Goal: Information Seeking & Learning: Learn about a topic

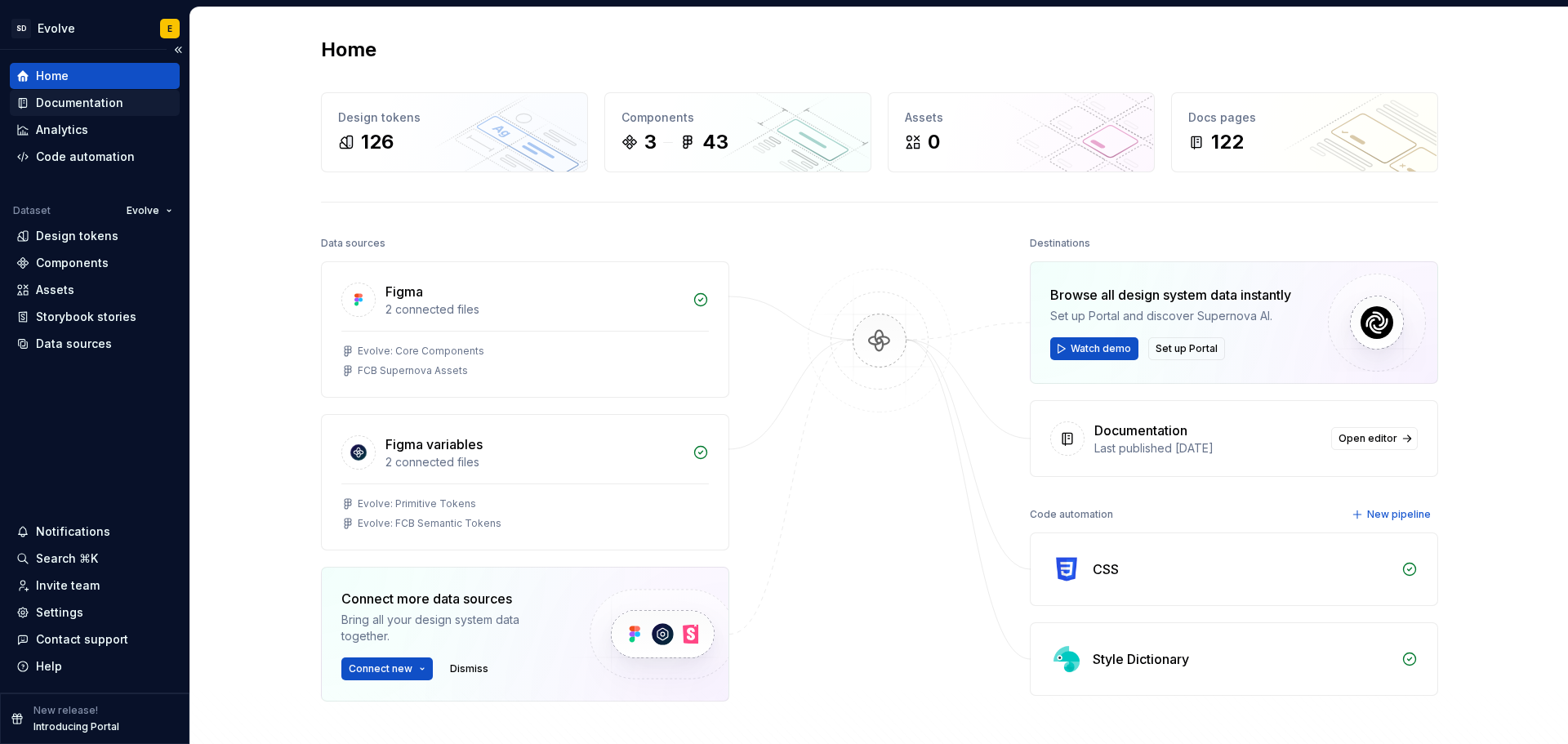
click at [72, 101] on div "Documentation" at bounding box center [79, 103] width 88 height 16
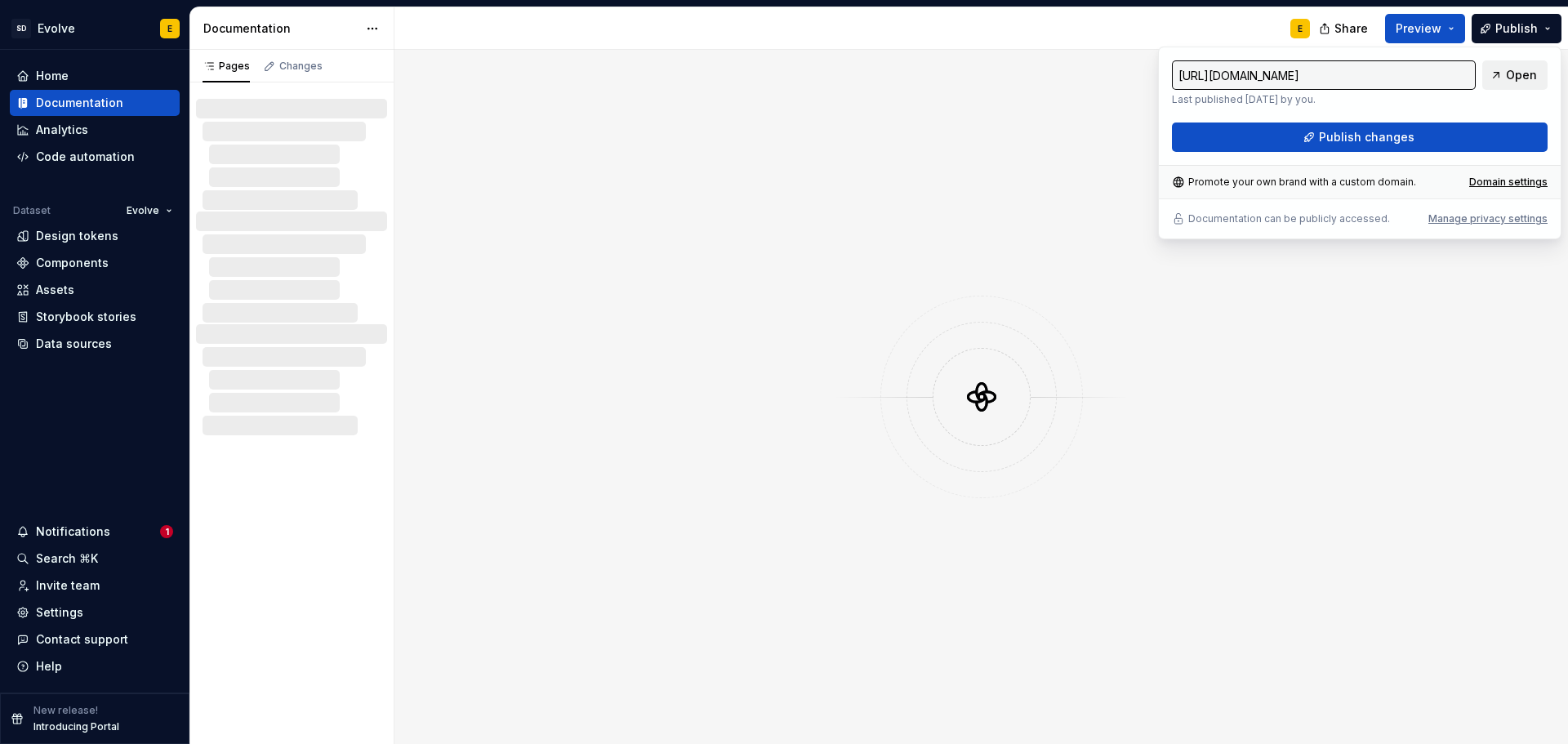
click at [1515, 74] on span "Open" at bounding box center [1521, 74] width 31 height 16
type input "[URL][DOMAIN_NAME]"
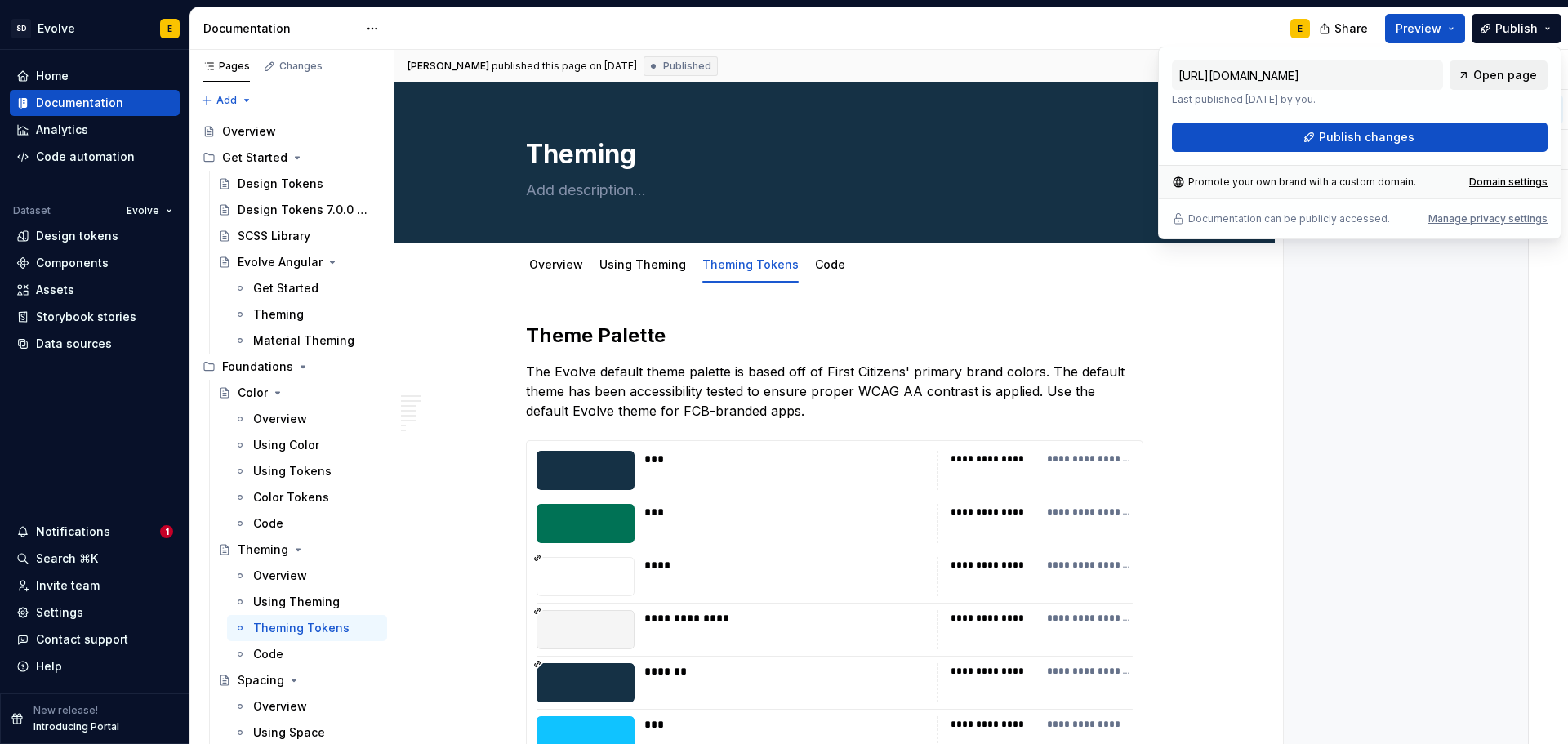
type textarea "*"
